Goal: Task Accomplishment & Management: Manage account settings

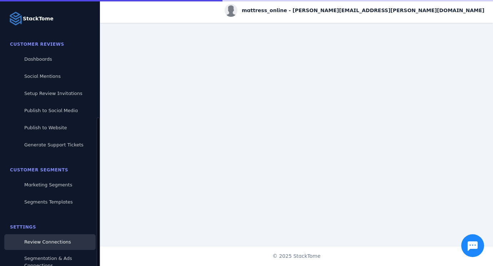
scroll to position [65, 0]
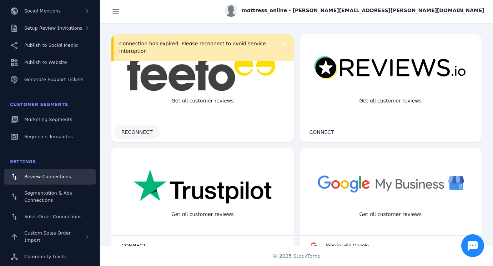
click at [138, 133] on span "RECONNECT" at bounding box center [136, 132] width 31 height 5
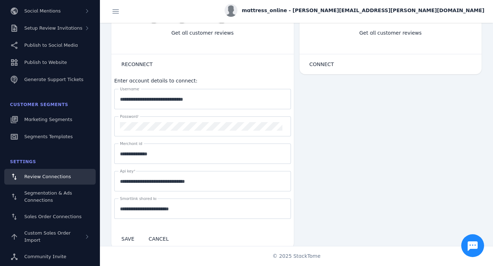
scroll to position [127, 0]
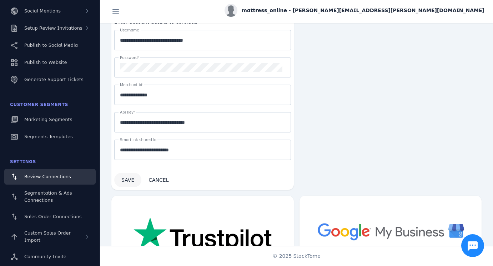
click at [127, 181] on span at bounding box center [127, 179] width 27 height 17
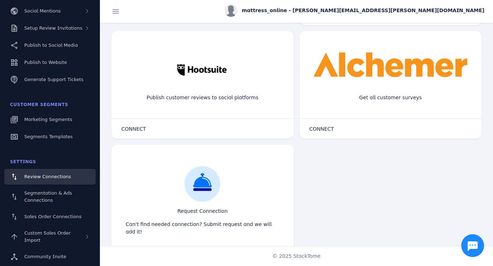
scroll to position [595, 0]
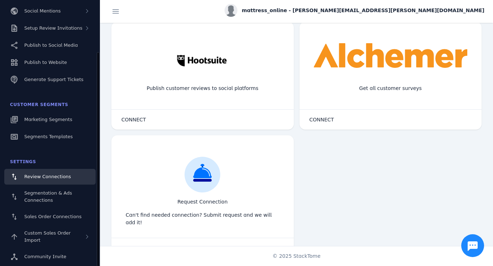
click at [45, 174] on span "Review Connections" at bounding box center [47, 176] width 47 height 5
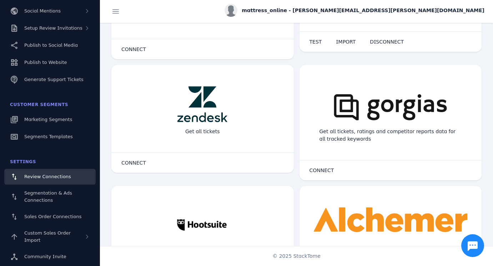
scroll to position [0, 0]
